Goal: Check status: Check status

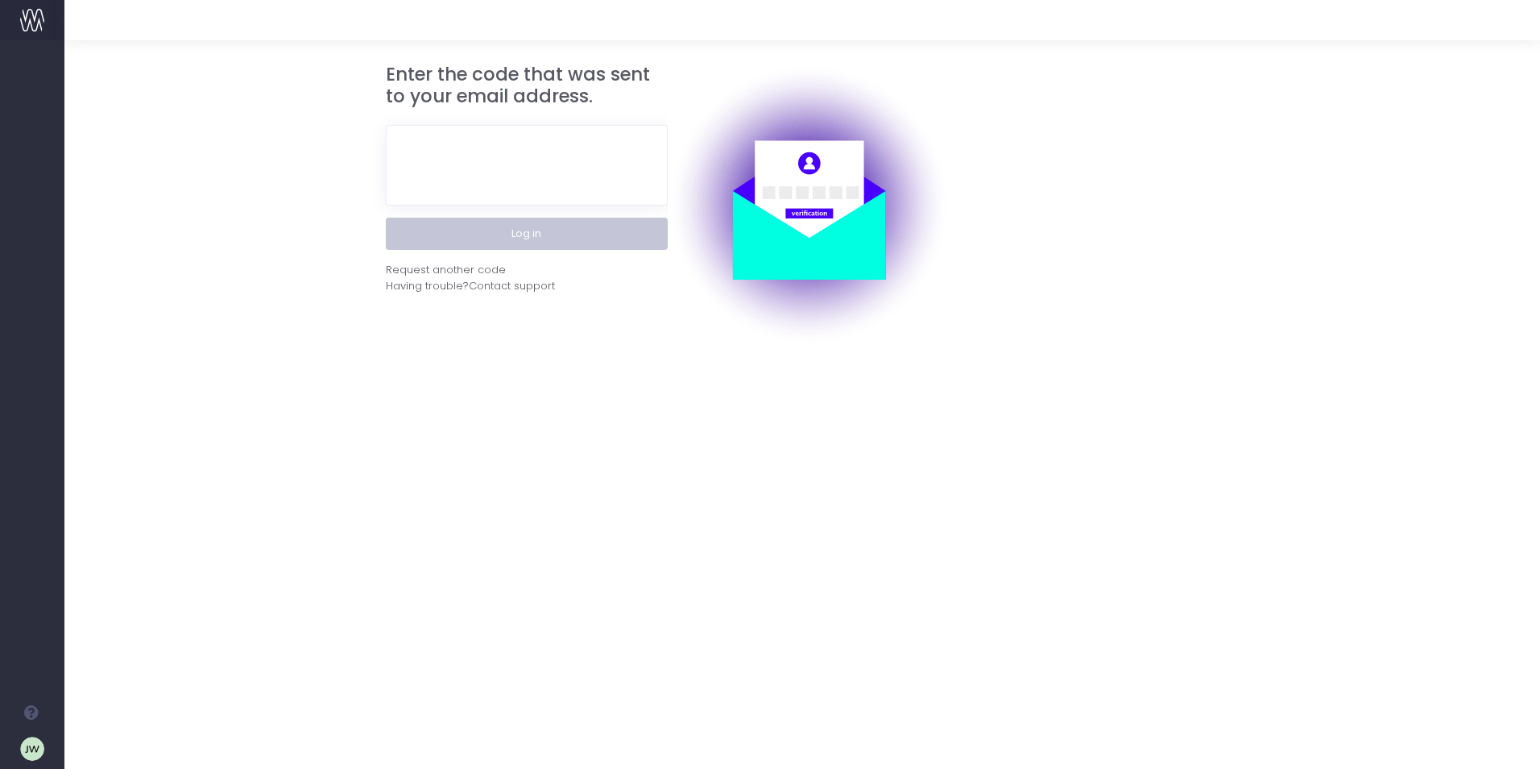
click at [497, 239] on button "Log in" at bounding box center [527, 234] width 282 height 32
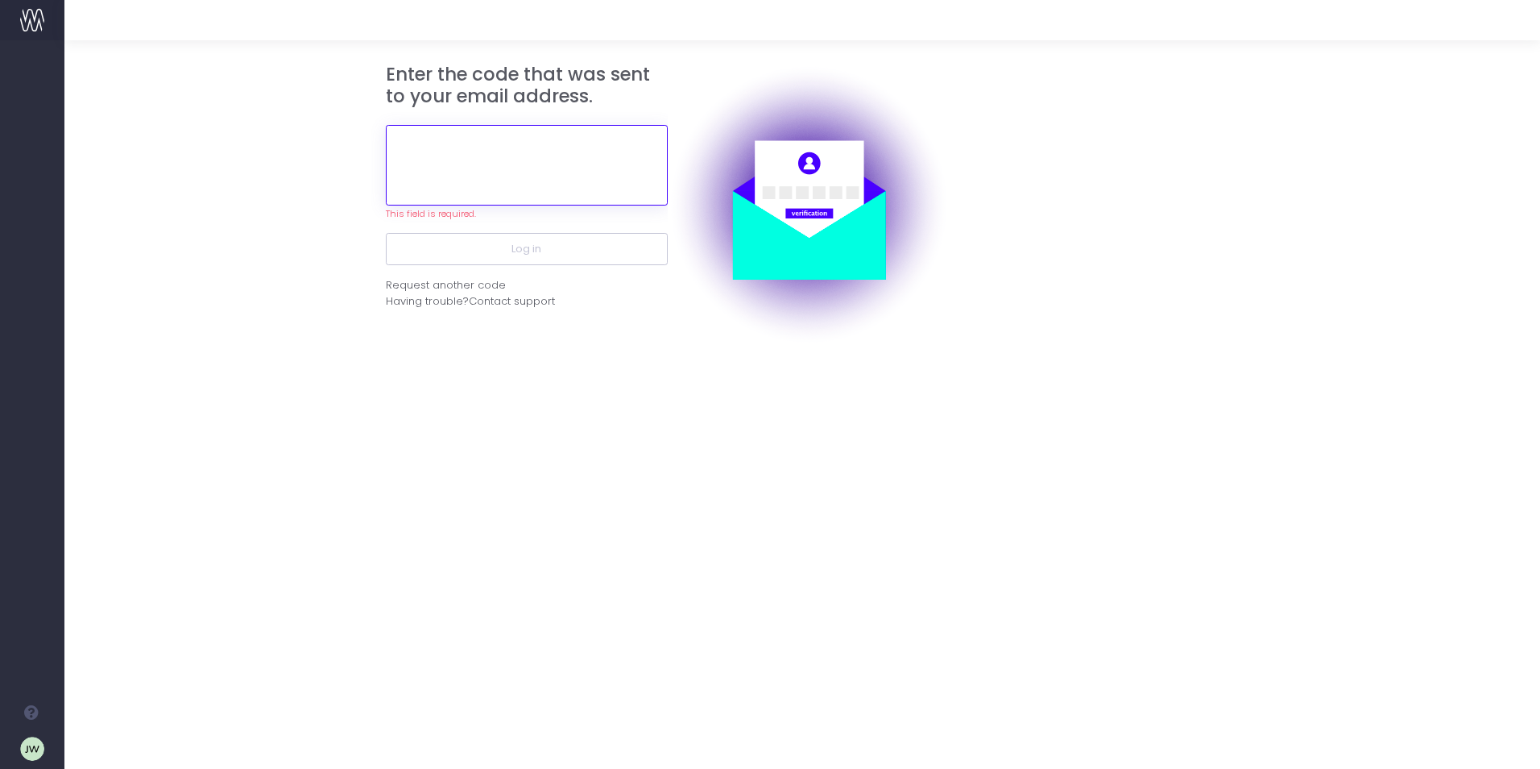
click at [445, 172] on input "text" at bounding box center [527, 165] width 282 height 81
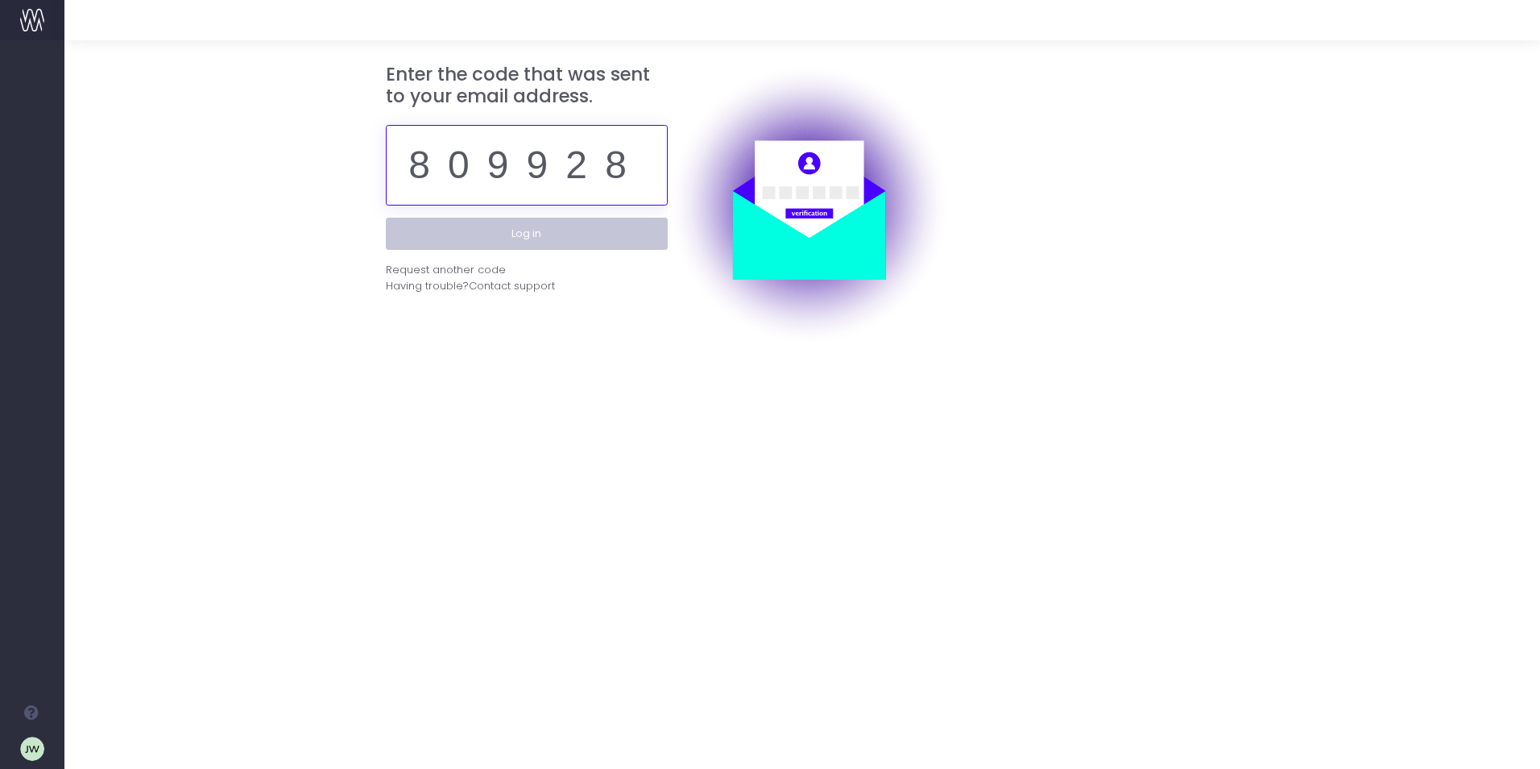
type input "809928"
click at [532, 240] on button "Log in" at bounding box center [527, 234] width 282 height 32
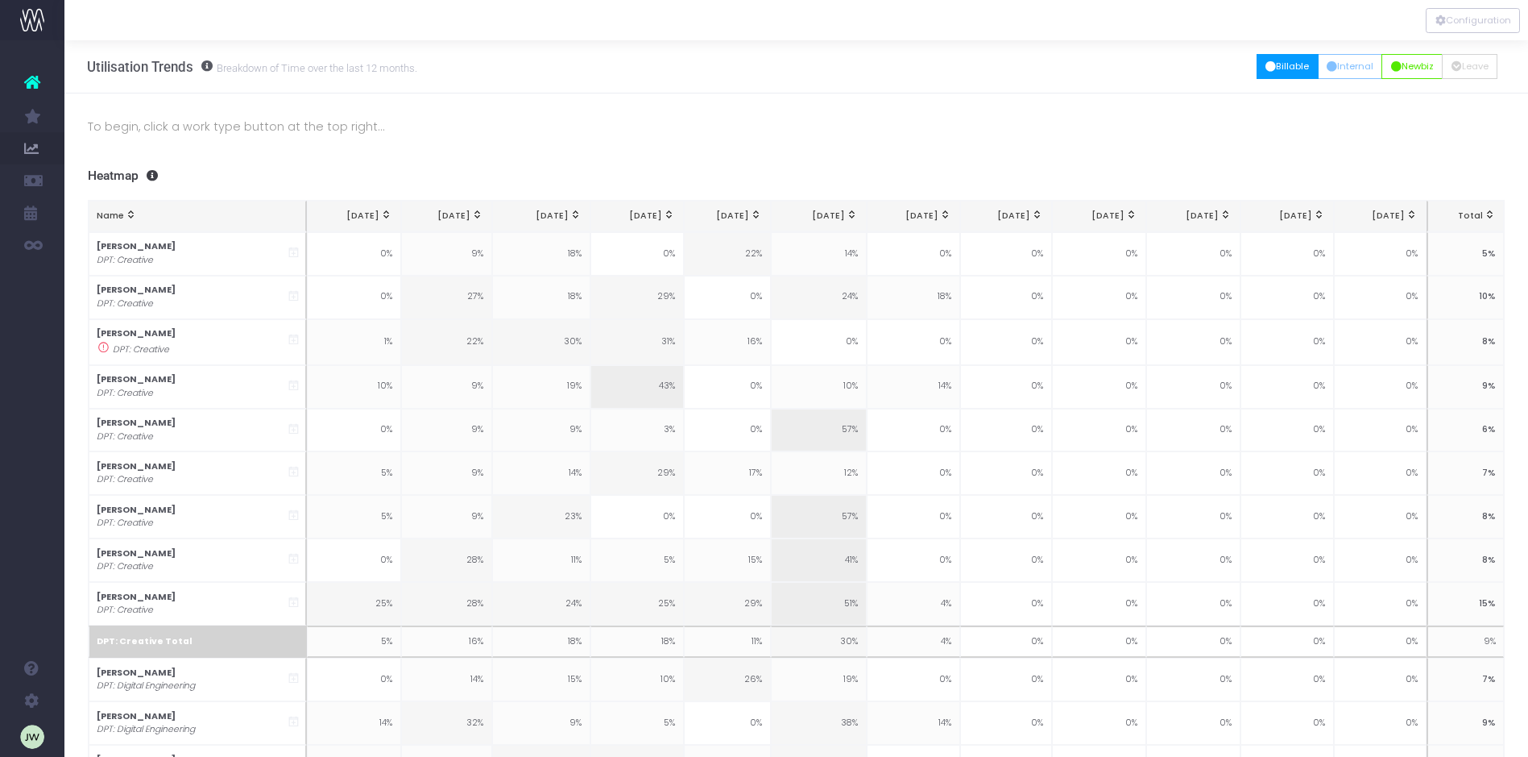
click at [1291, 68] on button "Billable" at bounding box center [1288, 66] width 62 height 25
